Goal: Navigation & Orientation: Go to known website

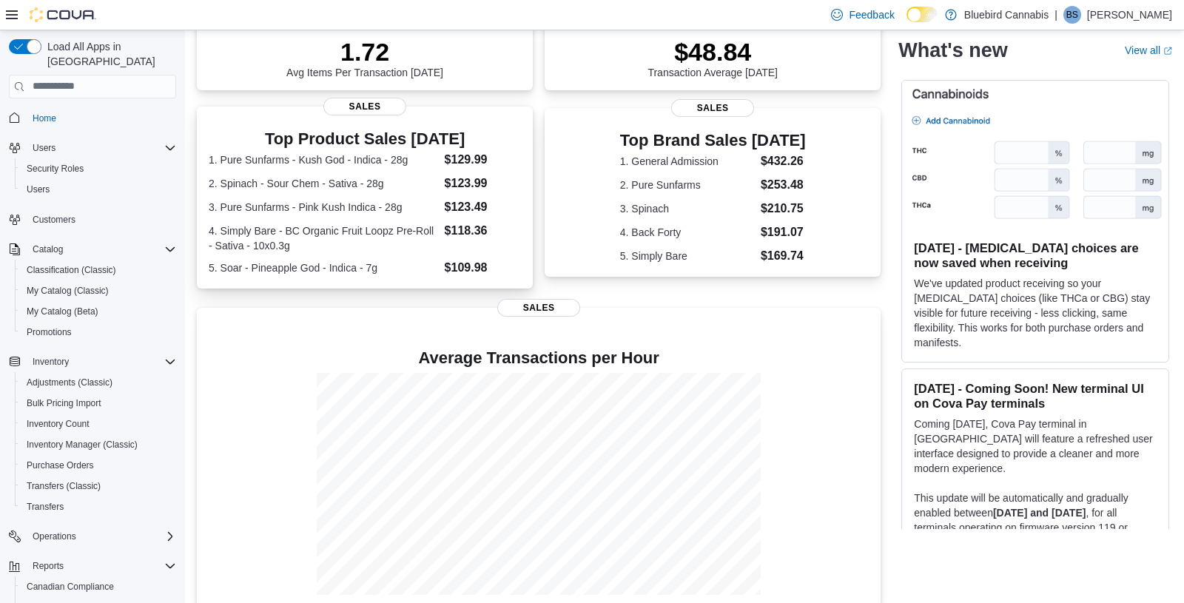
scroll to position [238, 0]
